Goal: Task Accomplishment & Management: Use online tool/utility

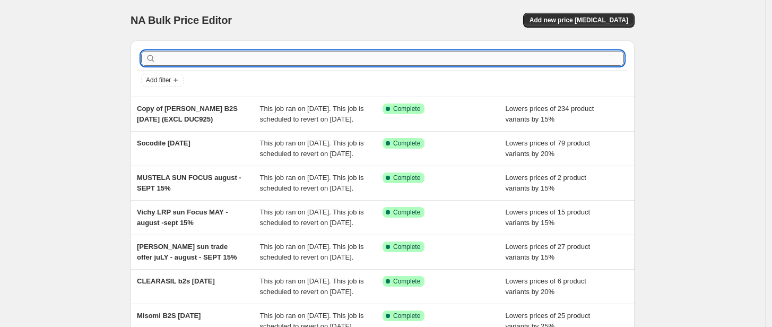
click at [269, 57] on input "text" at bounding box center [391, 58] width 466 height 15
type input "[PERSON_NAME]"
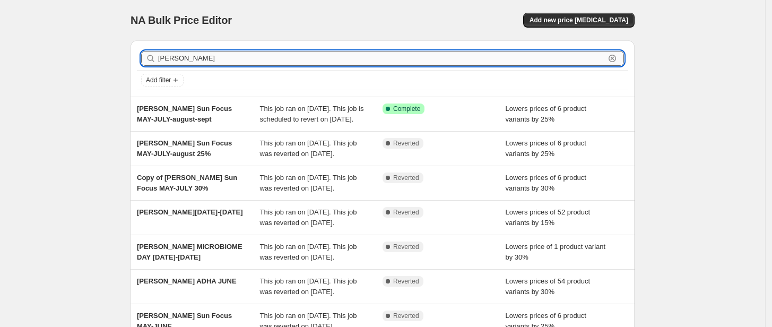
click at [207, 60] on input "[PERSON_NAME]" at bounding box center [381, 58] width 447 height 15
type input "s"
type input "medapharm"
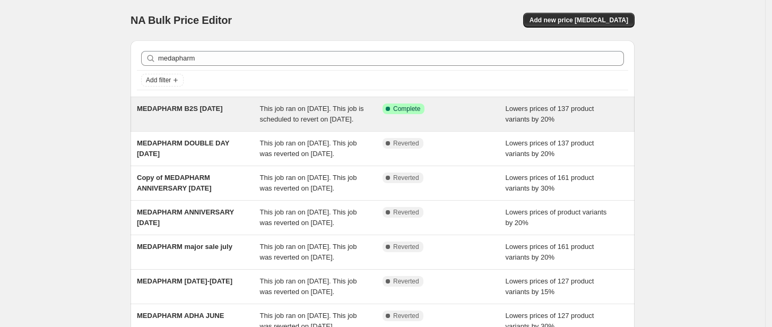
click at [454, 124] on div "Success Complete Complete" at bounding box center [444, 113] width 123 height 21
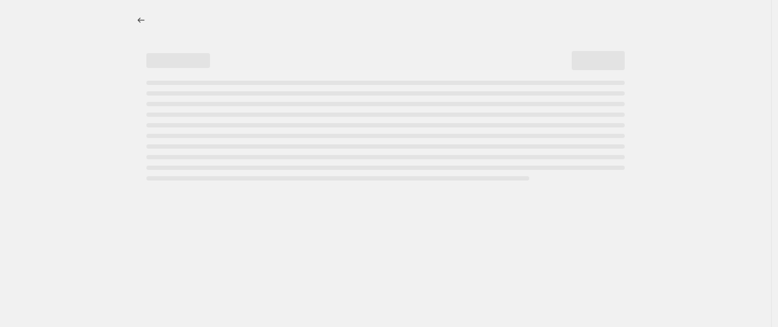
select select "percentage"
select select "tag"
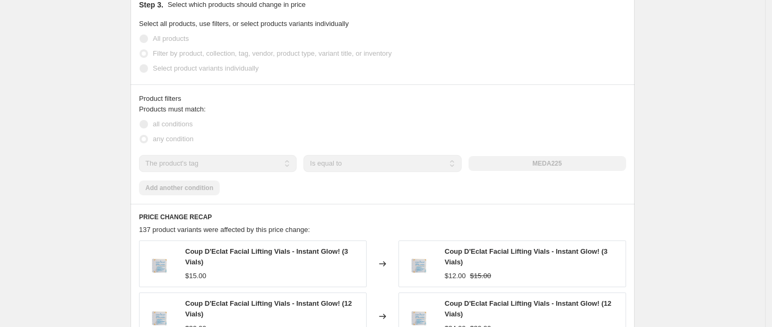
scroll to position [648, 0]
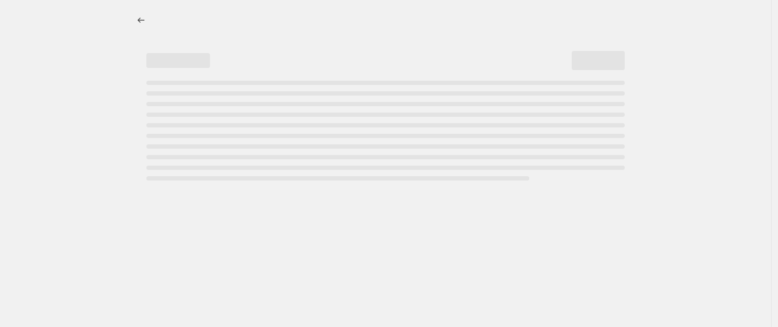
select select "percentage"
select select "tag"
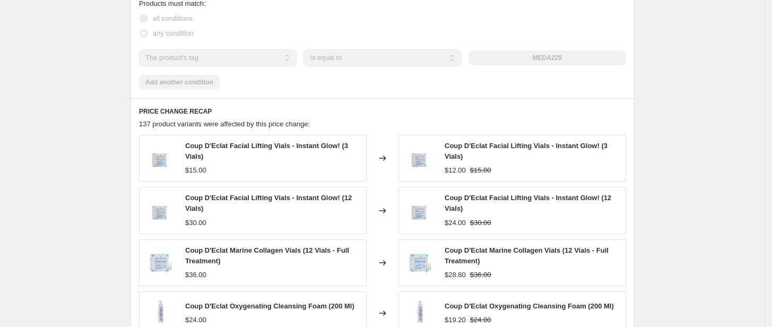
scroll to position [720, 0]
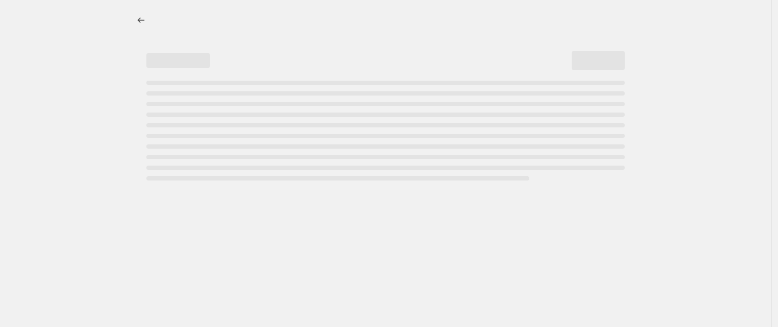
select select "percentage"
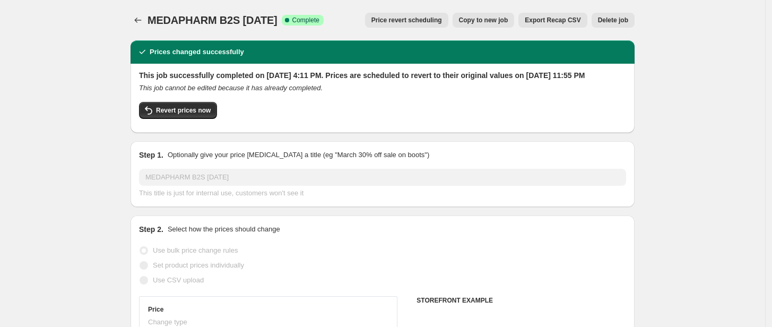
select select "tag"
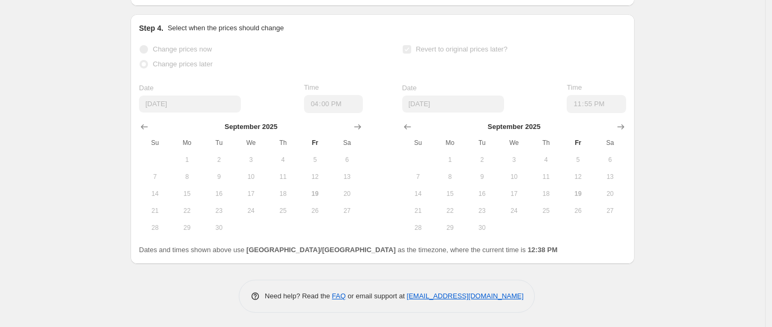
scroll to position [1192, 0]
